Goal: Check status: Check status

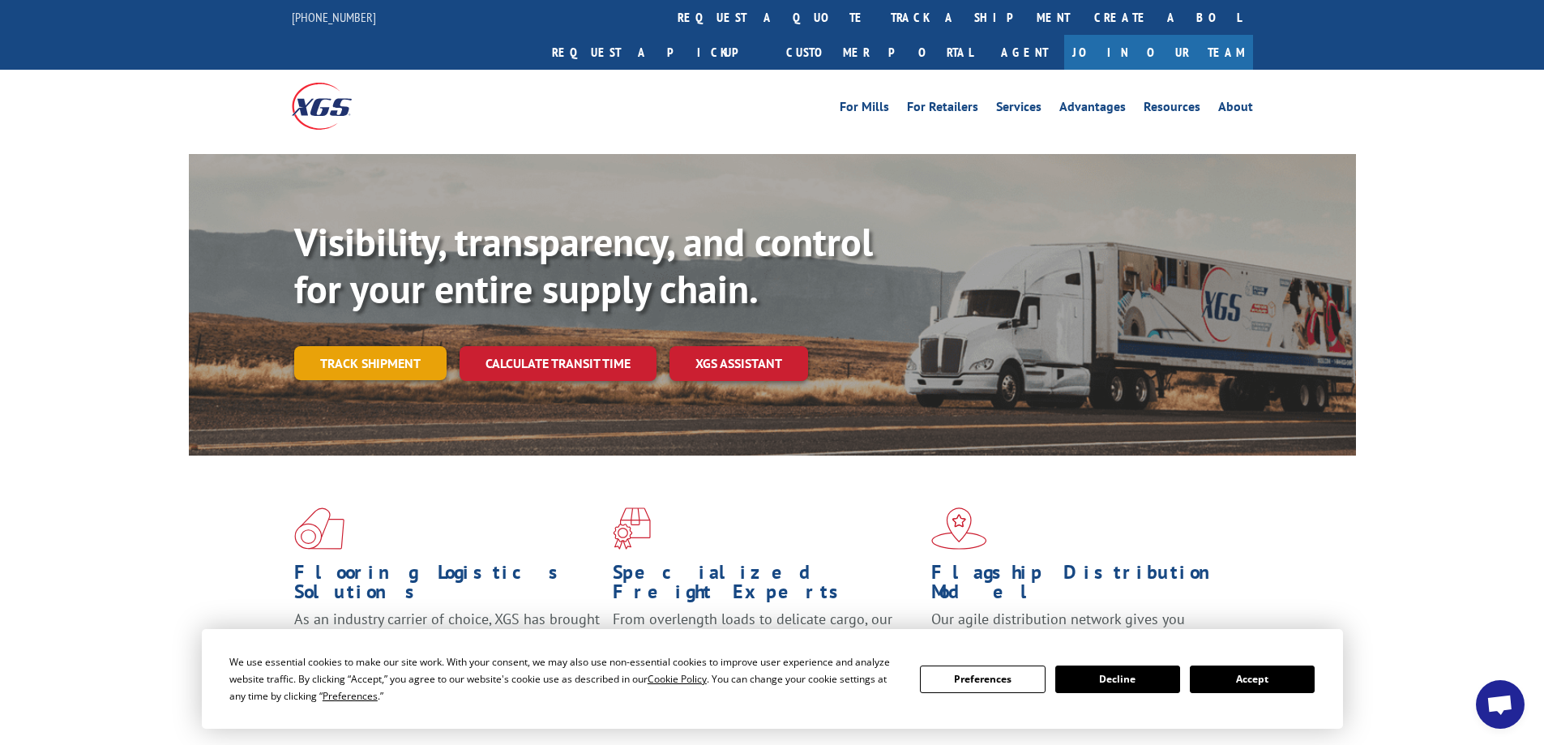
click at [387, 346] on link "Track shipment" at bounding box center [370, 363] width 152 height 34
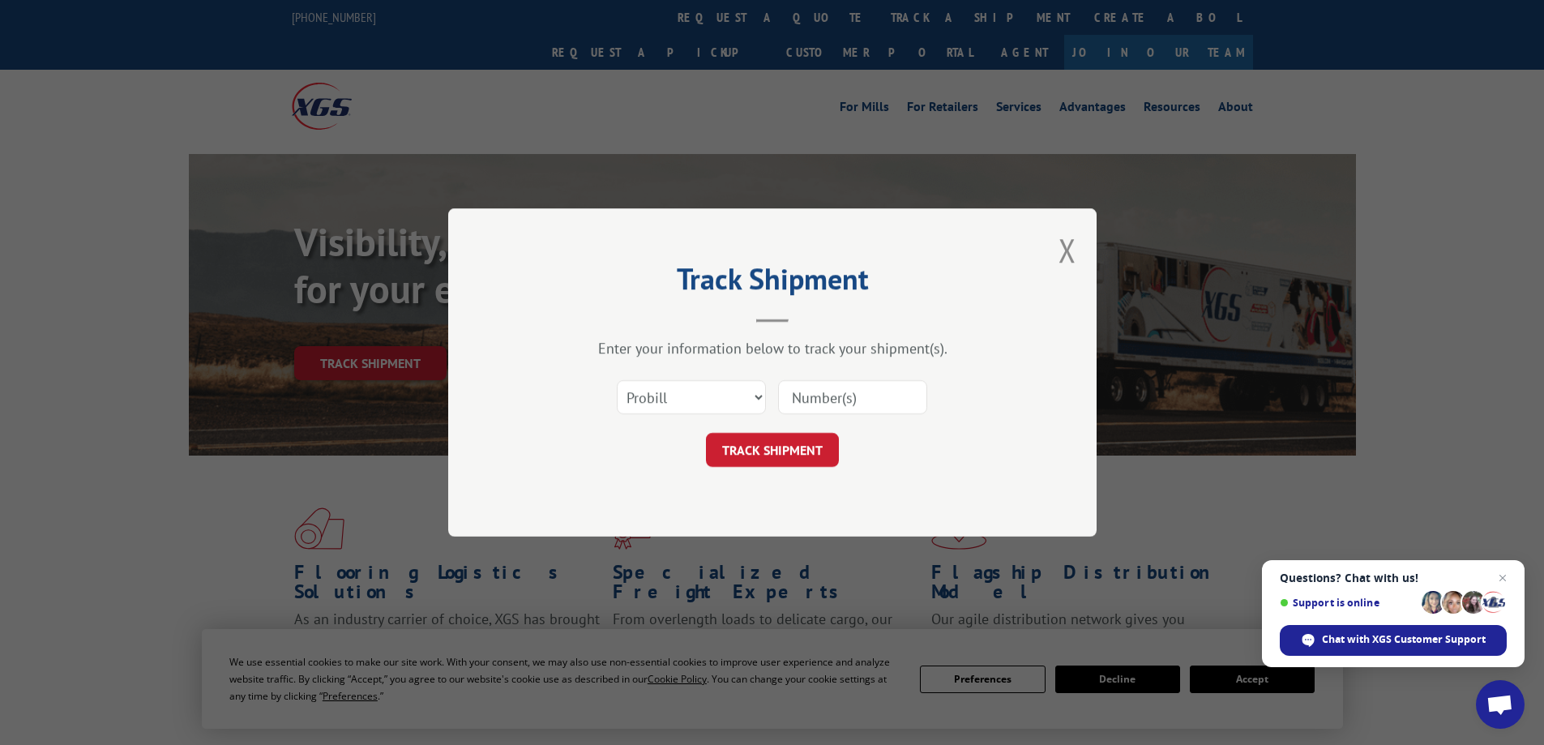
click at [857, 400] on input at bounding box center [852, 397] width 149 height 34
paste input "2875776"
type input "2875776"
click at [768, 449] on button "TRACK SHIPMENT" at bounding box center [772, 450] width 133 height 34
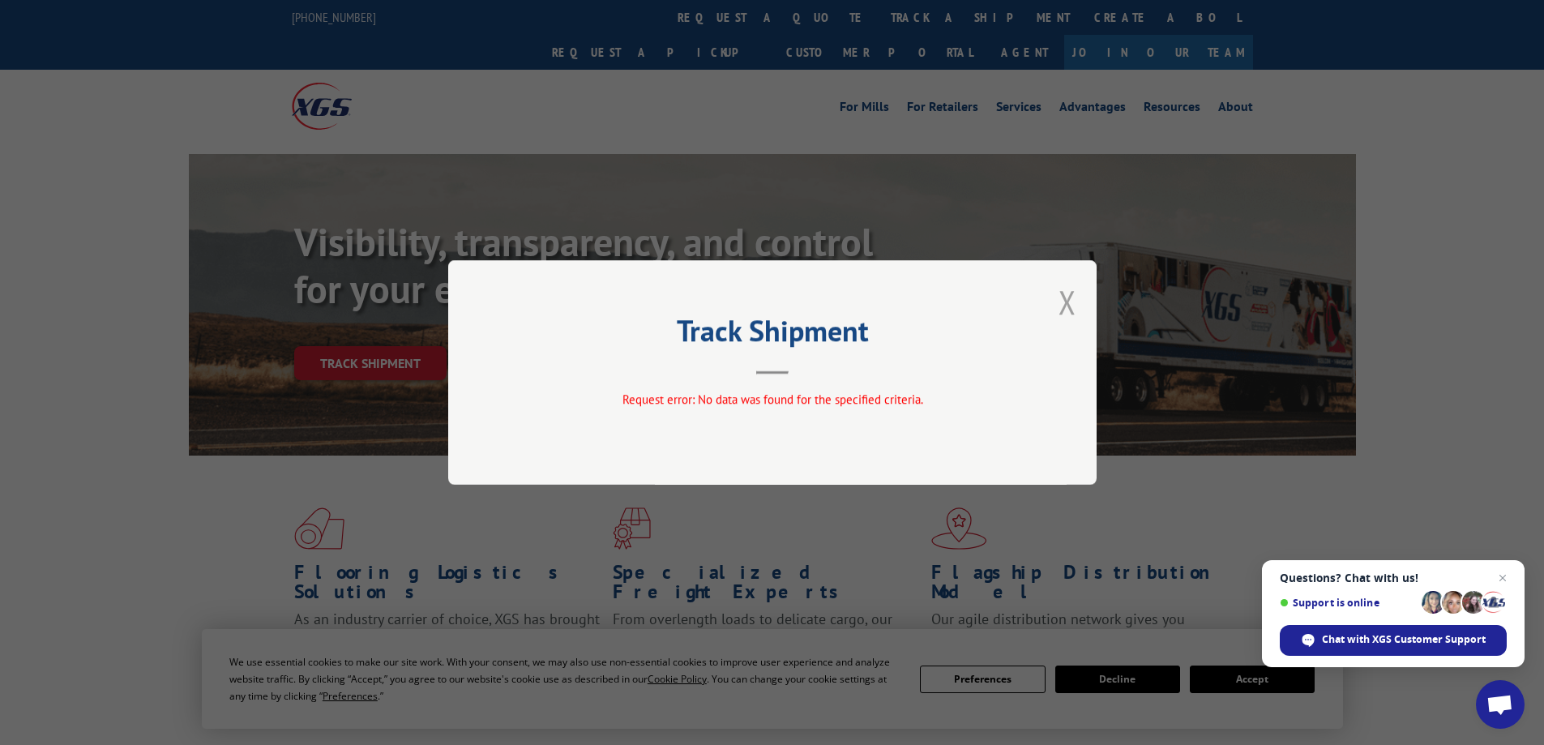
click at [1068, 302] on button "Close modal" at bounding box center [1068, 301] width 18 height 43
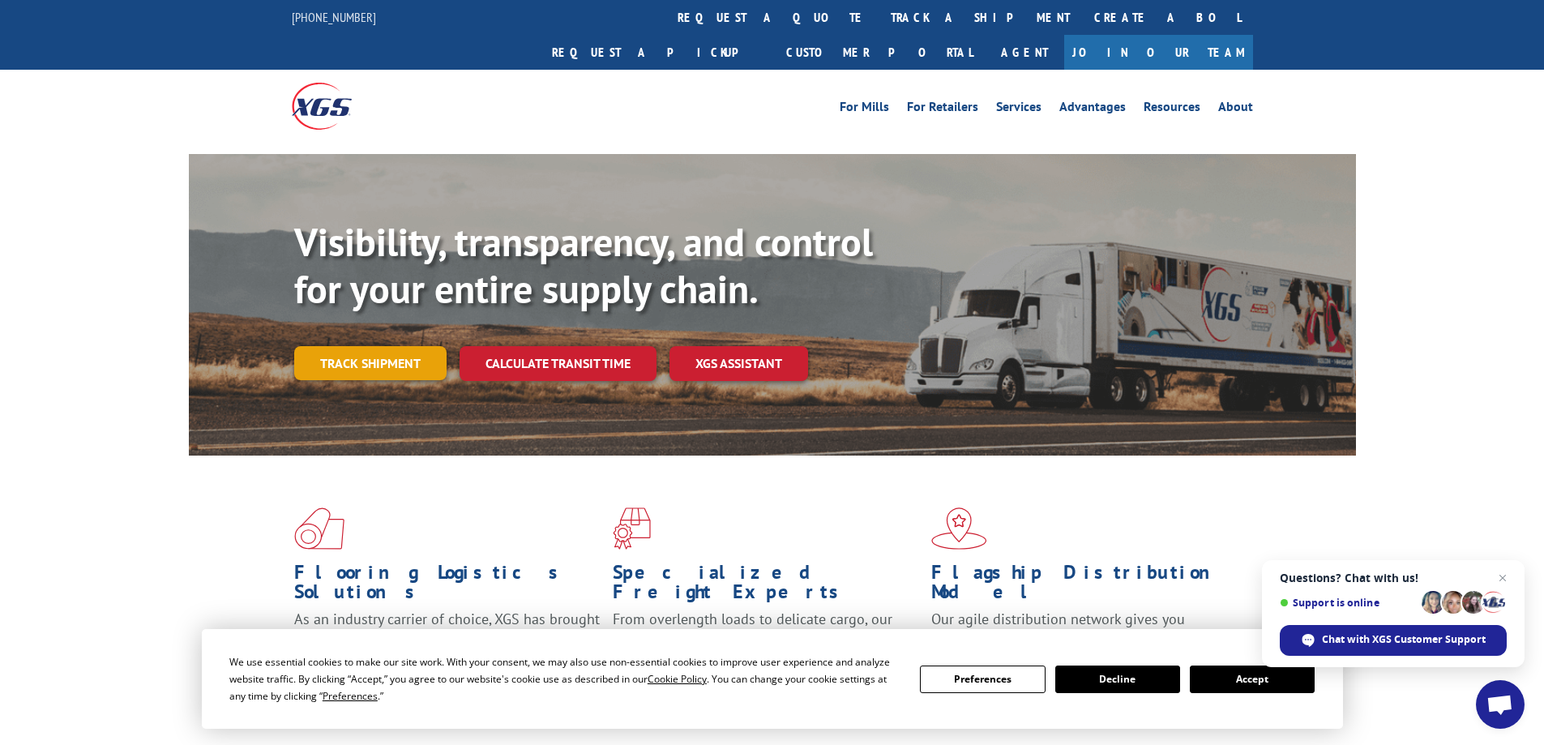
click at [360, 346] on link "Track shipment" at bounding box center [370, 363] width 152 height 34
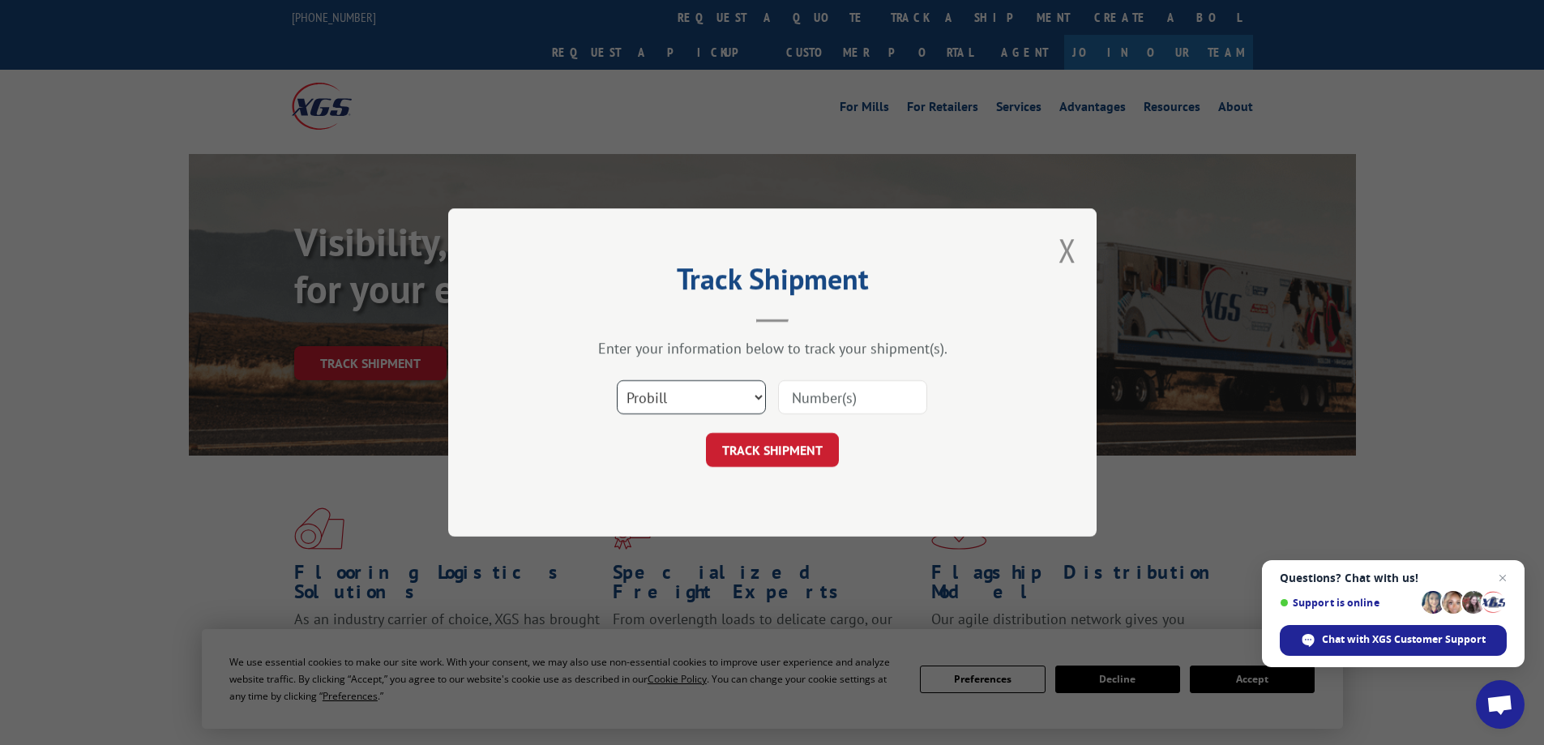
click at [754, 396] on select "Select category... Probill BOL PO" at bounding box center [691, 397] width 149 height 34
click at [823, 400] on input at bounding box center [852, 397] width 149 height 34
paste input "2875776"
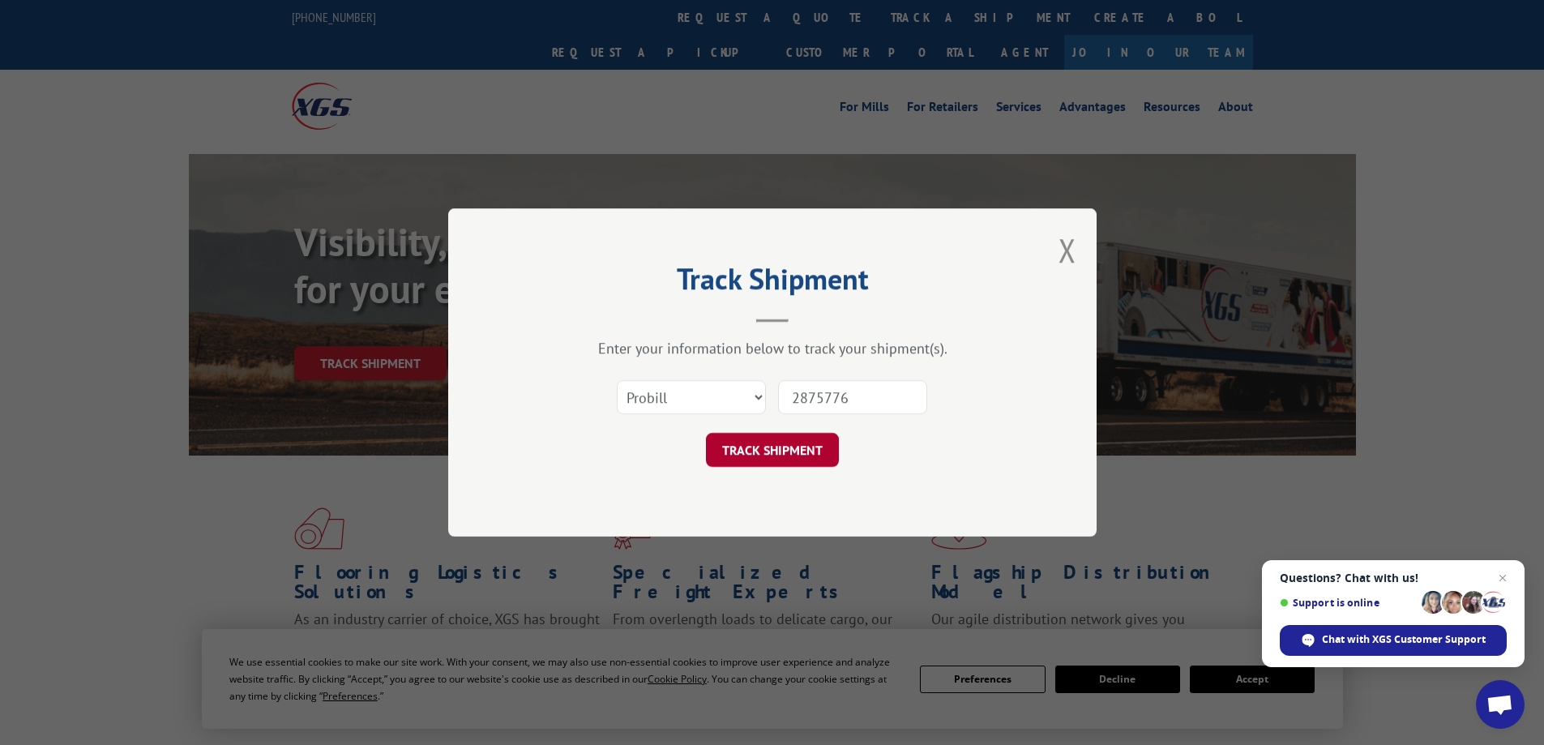
type input "2875776"
click at [783, 442] on button "TRACK SHIPMENT" at bounding box center [772, 450] width 133 height 34
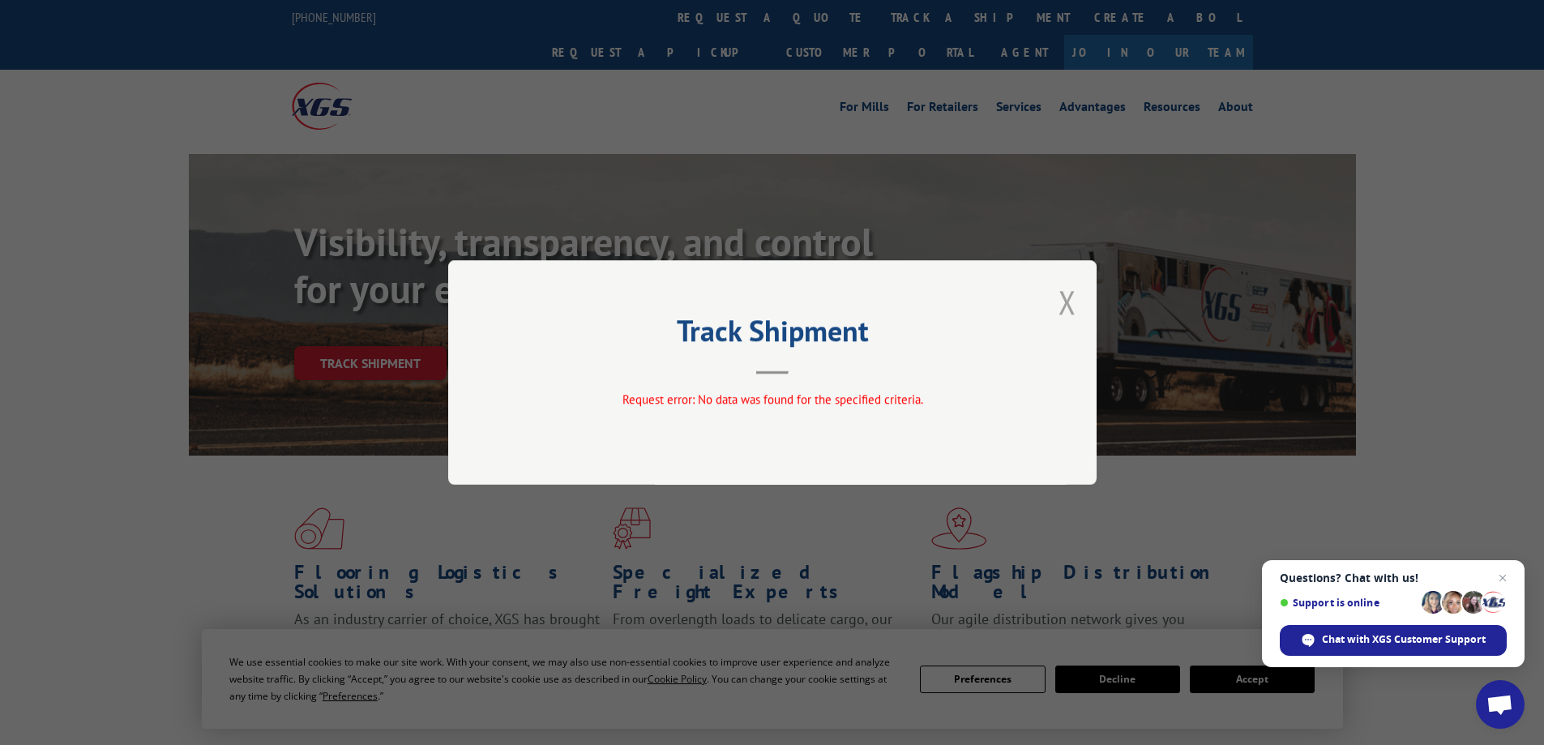
click at [1064, 304] on button "Close modal" at bounding box center [1068, 301] width 18 height 43
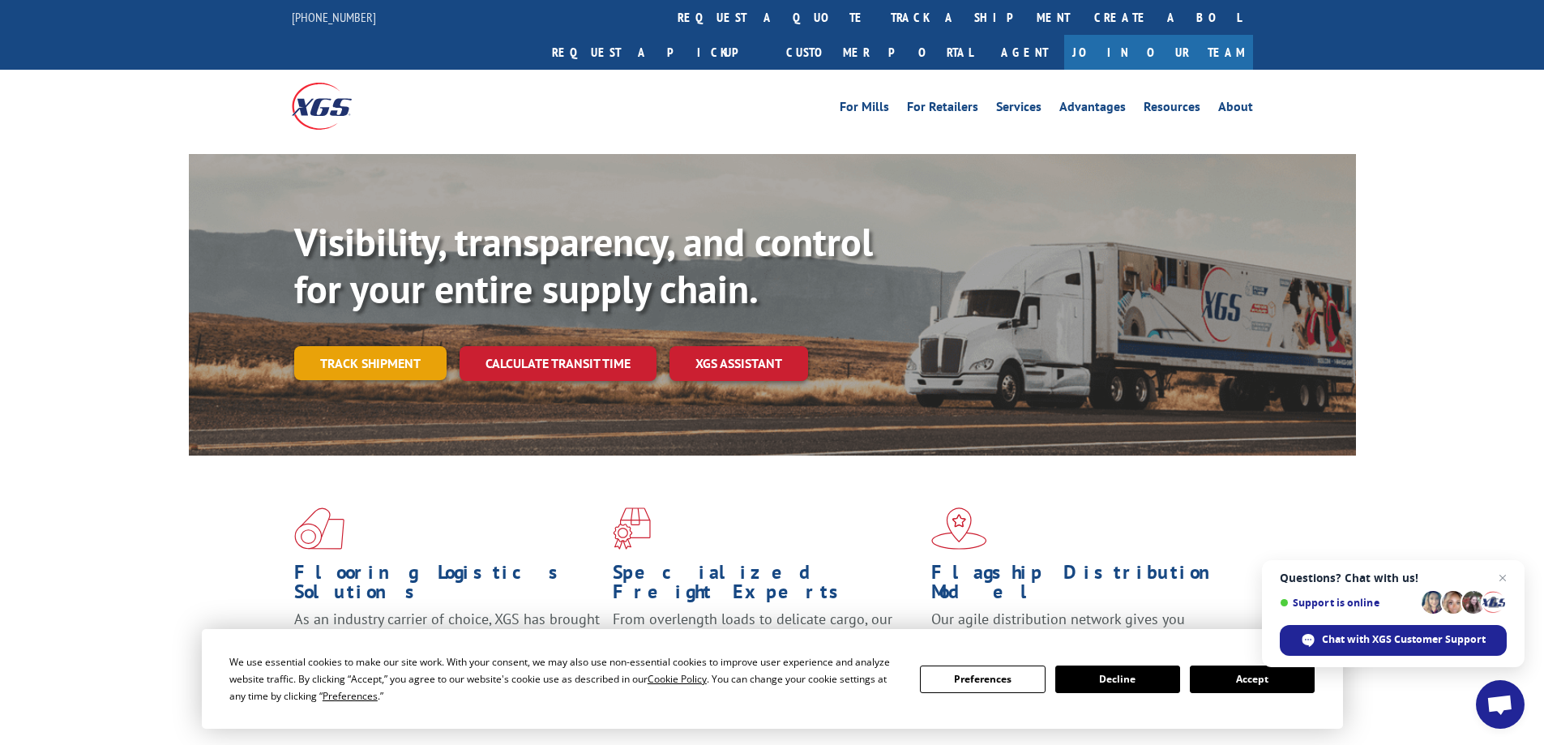
click at [387, 346] on link "Track shipment" at bounding box center [370, 363] width 152 height 34
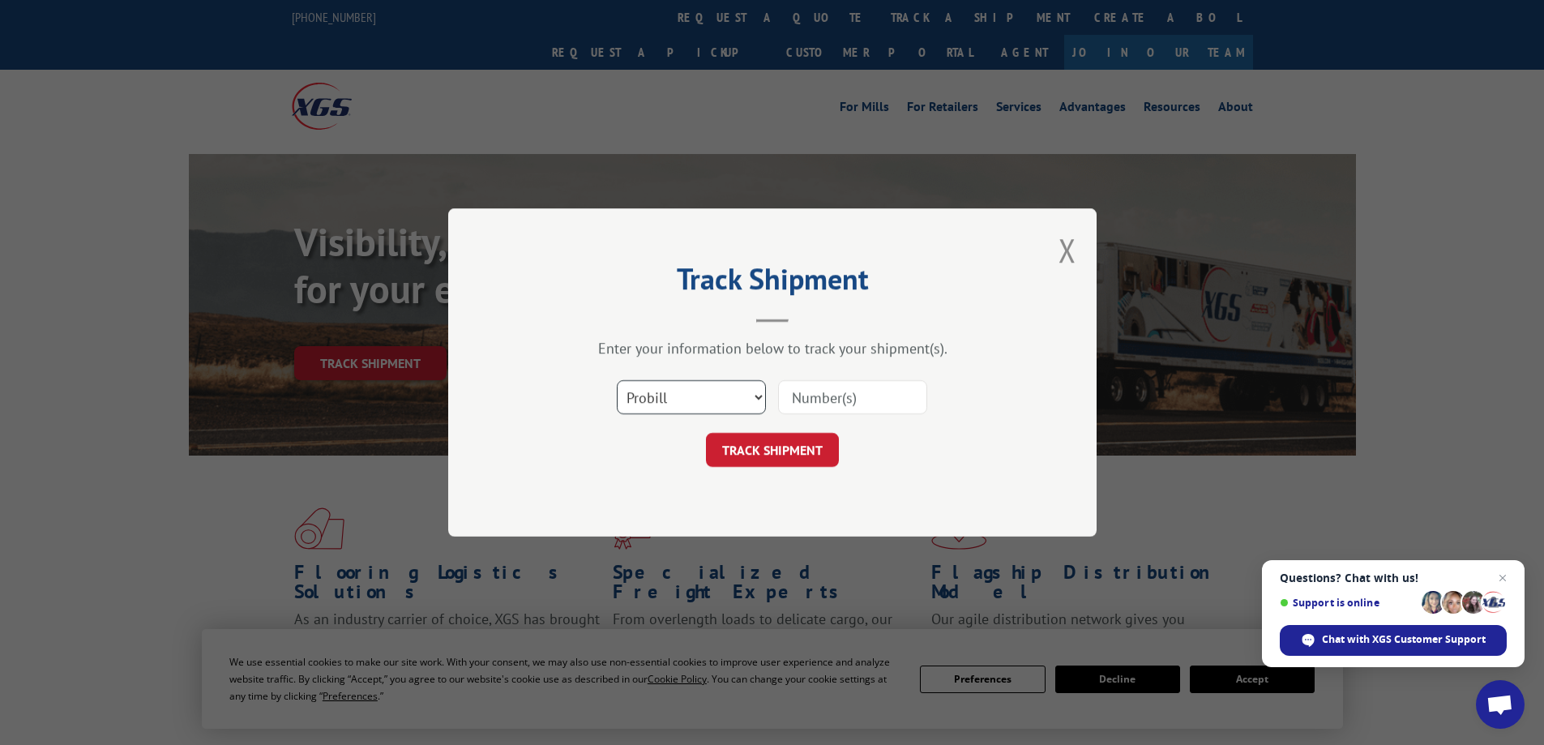
drag, startPoint x: 718, startPoint y: 395, endPoint x: 709, endPoint y: 397, distance: 9.2
click at [718, 395] on select "Select category... Probill BOL PO" at bounding box center [691, 397] width 149 height 34
select select "bol"
click at [617, 380] on select "Select category... Probill BOL PO" at bounding box center [691, 397] width 149 height 34
click at [819, 398] on input at bounding box center [852, 397] width 149 height 34
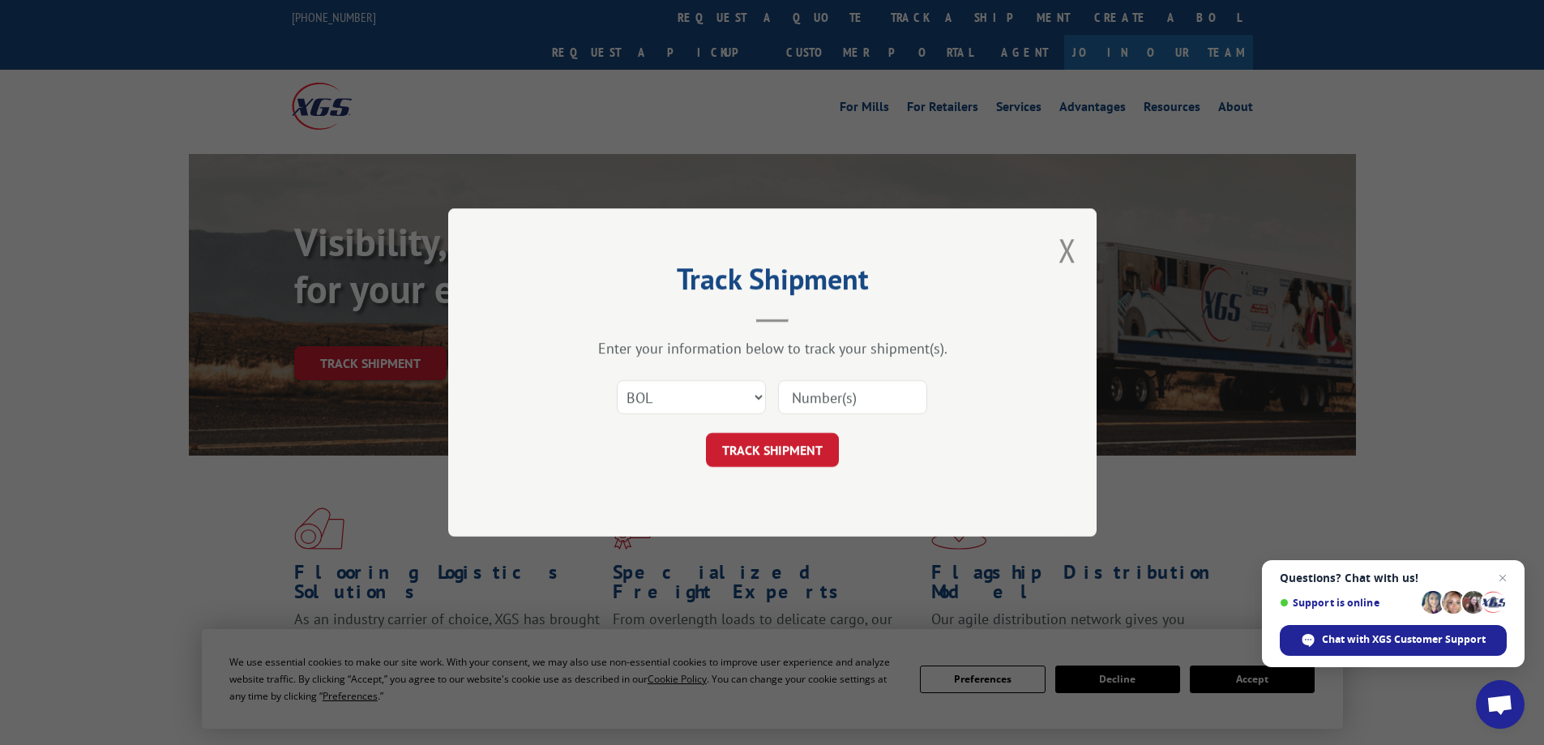
paste input "2875776"
type input "2875776"
click at [782, 447] on button "TRACK SHIPMENT" at bounding box center [772, 450] width 133 height 34
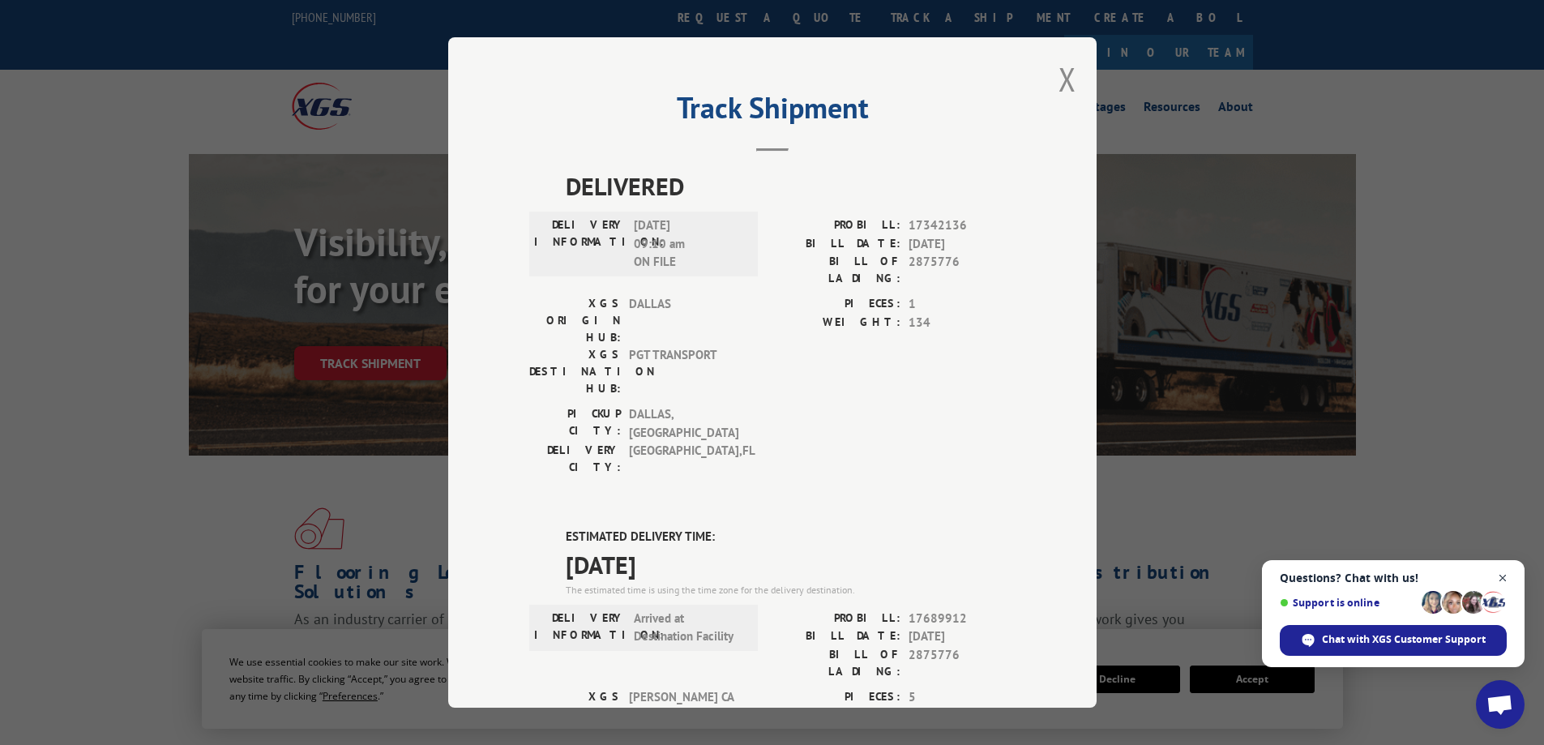
click at [1499, 576] on span "Close chat" at bounding box center [1503, 578] width 20 height 20
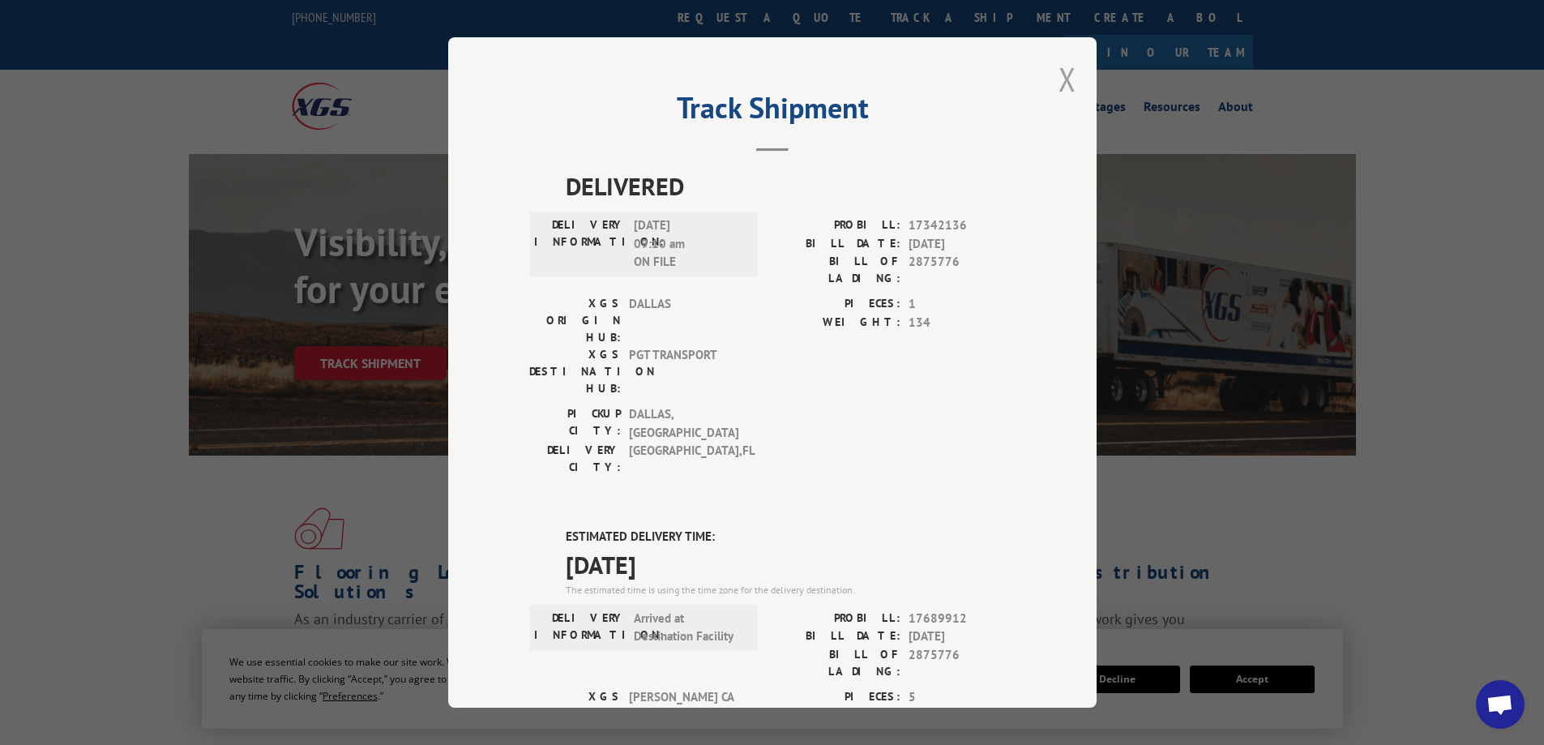
click at [1059, 76] on button "Close modal" at bounding box center [1068, 79] width 18 height 43
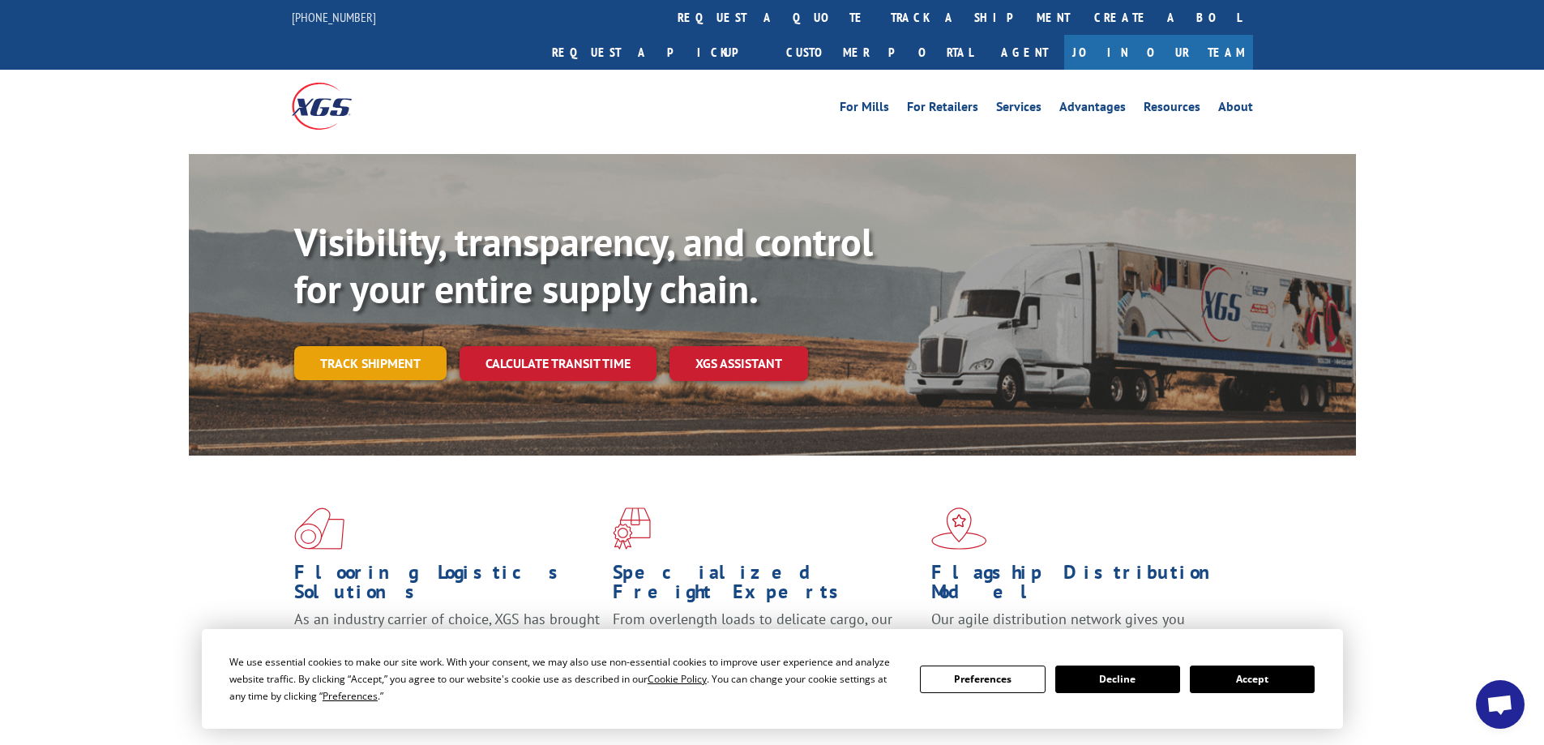
click at [409, 346] on link "Track shipment" at bounding box center [370, 363] width 152 height 34
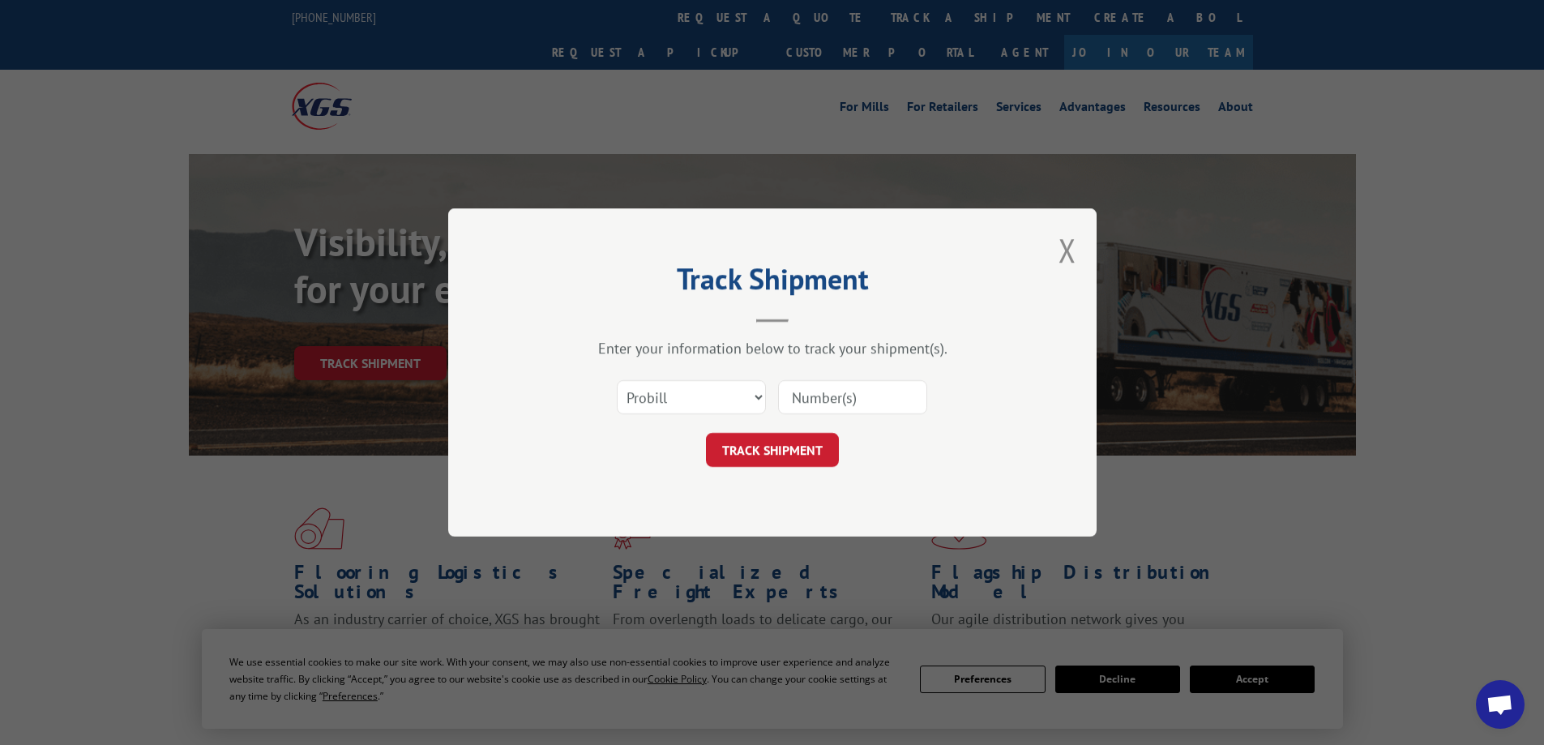
click at [858, 399] on input at bounding box center [852, 397] width 149 height 34
type input "2875776"
click at [789, 450] on button "TRACK SHIPMENT" at bounding box center [772, 450] width 133 height 34
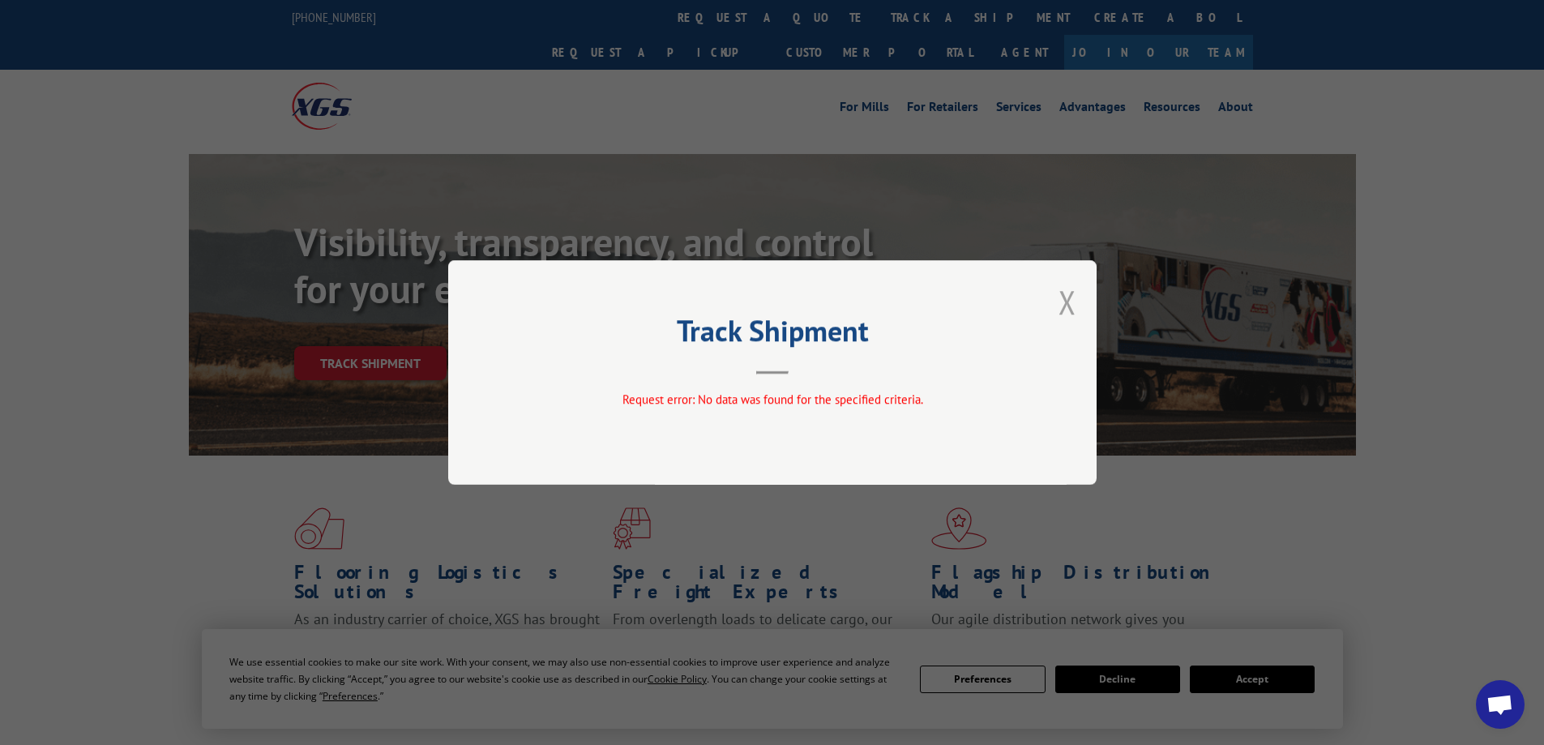
click at [1064, 303] on button "Close modal" at bounding box center [1068, 301] width 18 height 43
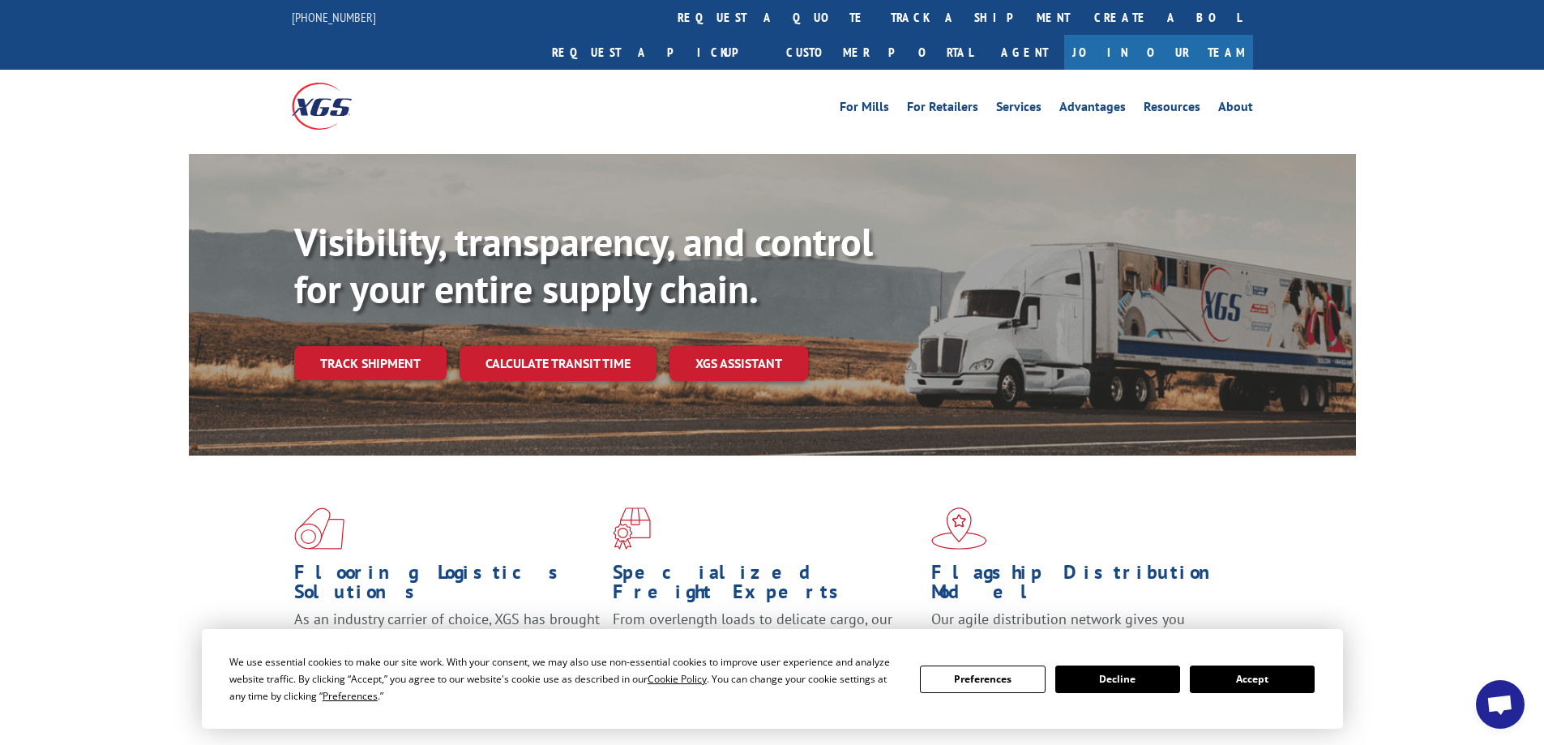
click at [1487, 478] on div "Flooring Logistics Solutions As an industry carrier of choice, XGS has brought …" at bounding box center [772, 619] width 1544 height 326
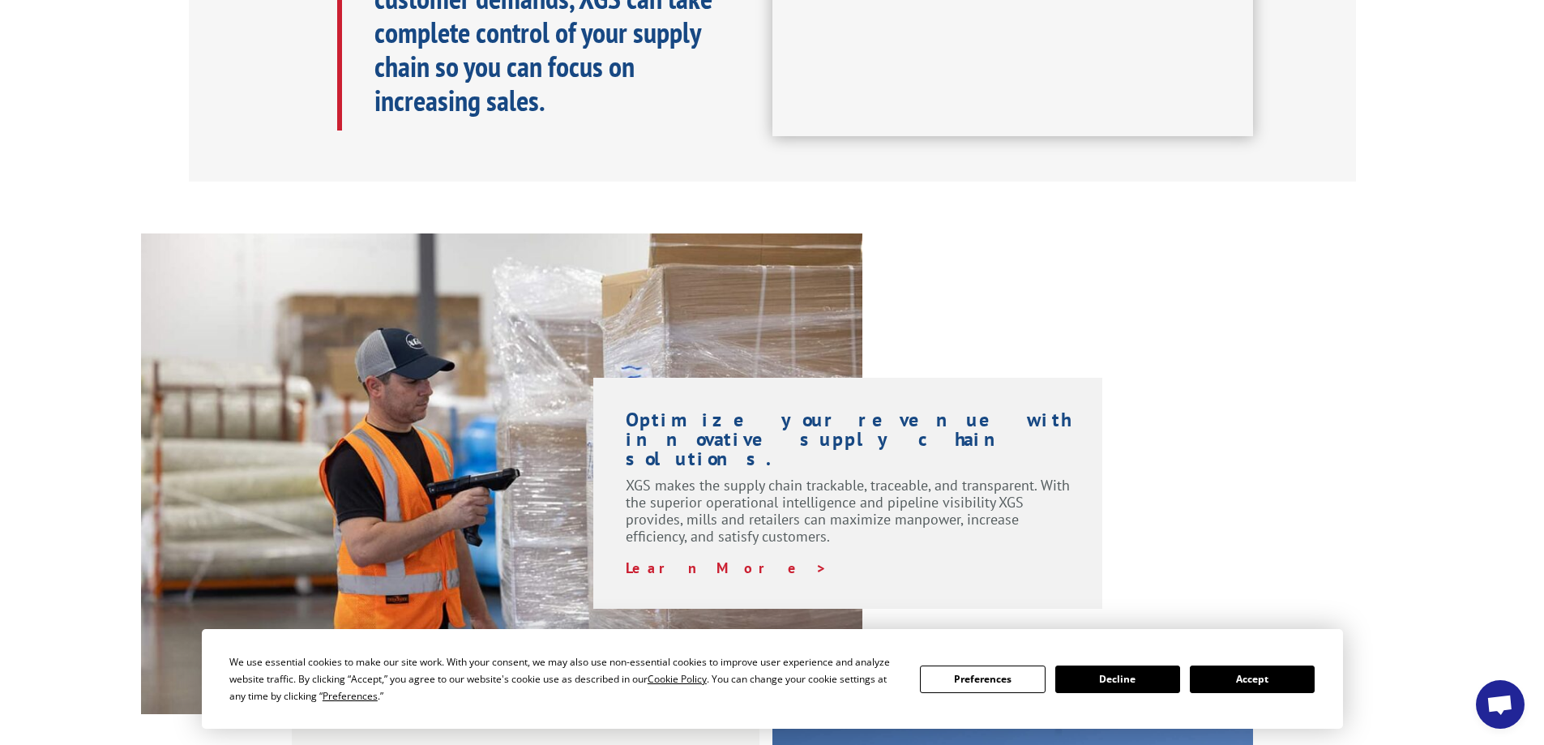
scroll to position [973, 0]
